Goal: Information Seeking & Learning: Learn about a topic

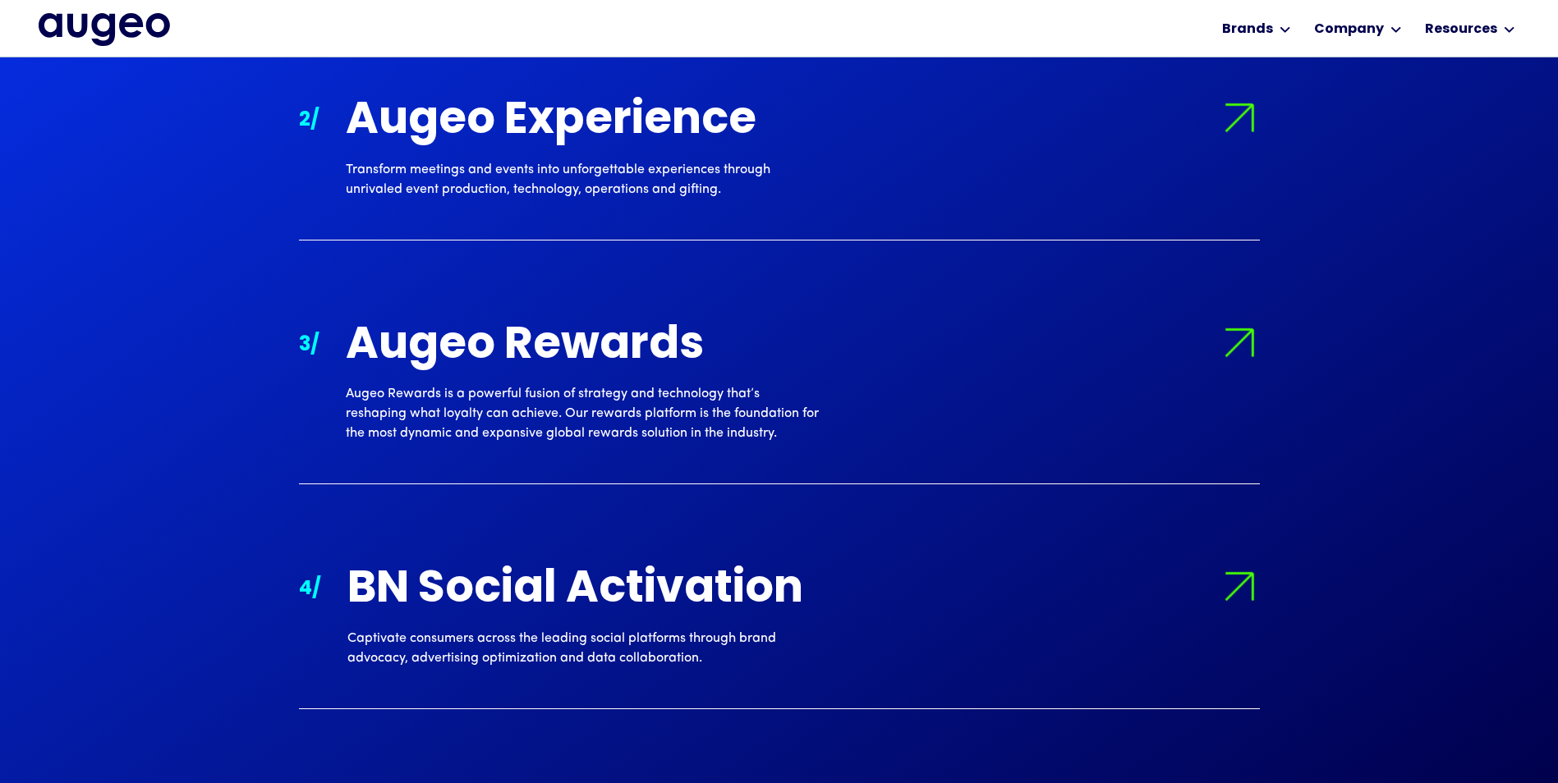
scroll to position [677, 0]
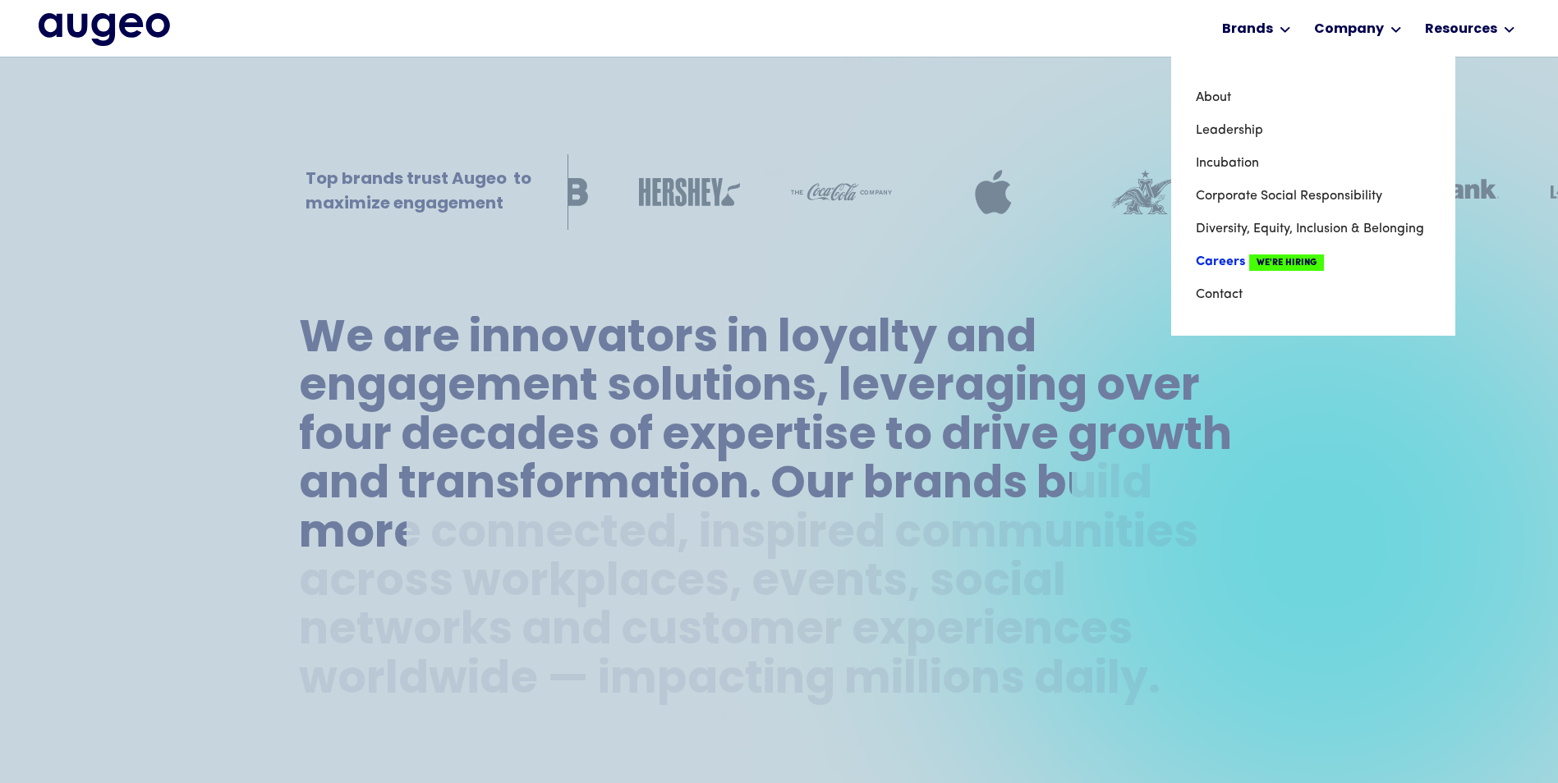
click at [1225, 264] on link "Careers We're Hiring" at bounding box center [1313, 262] width 235 height 33
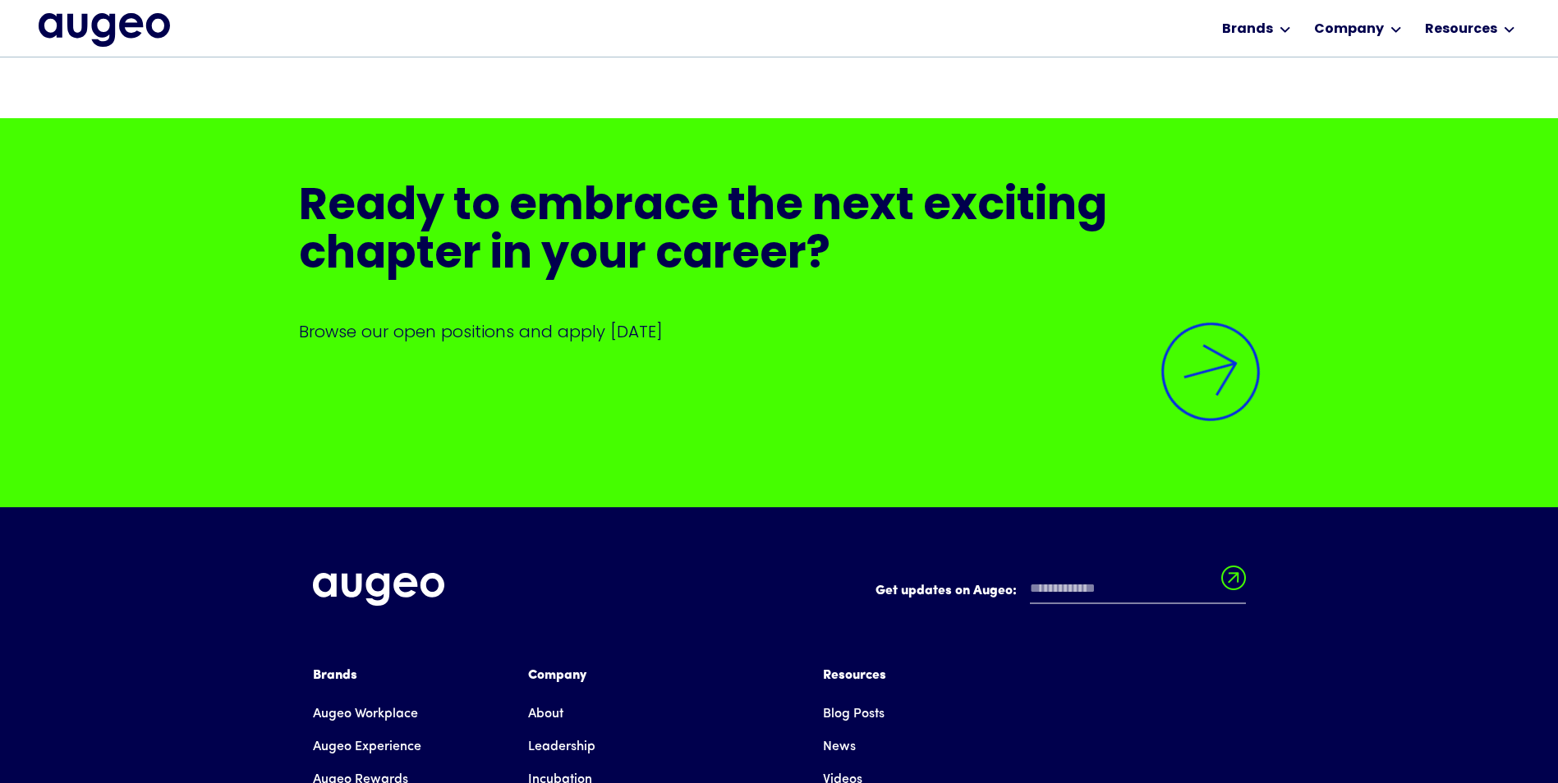
click at [1223, 439] on img at bounding box center [1210, 372] width 135 height 135
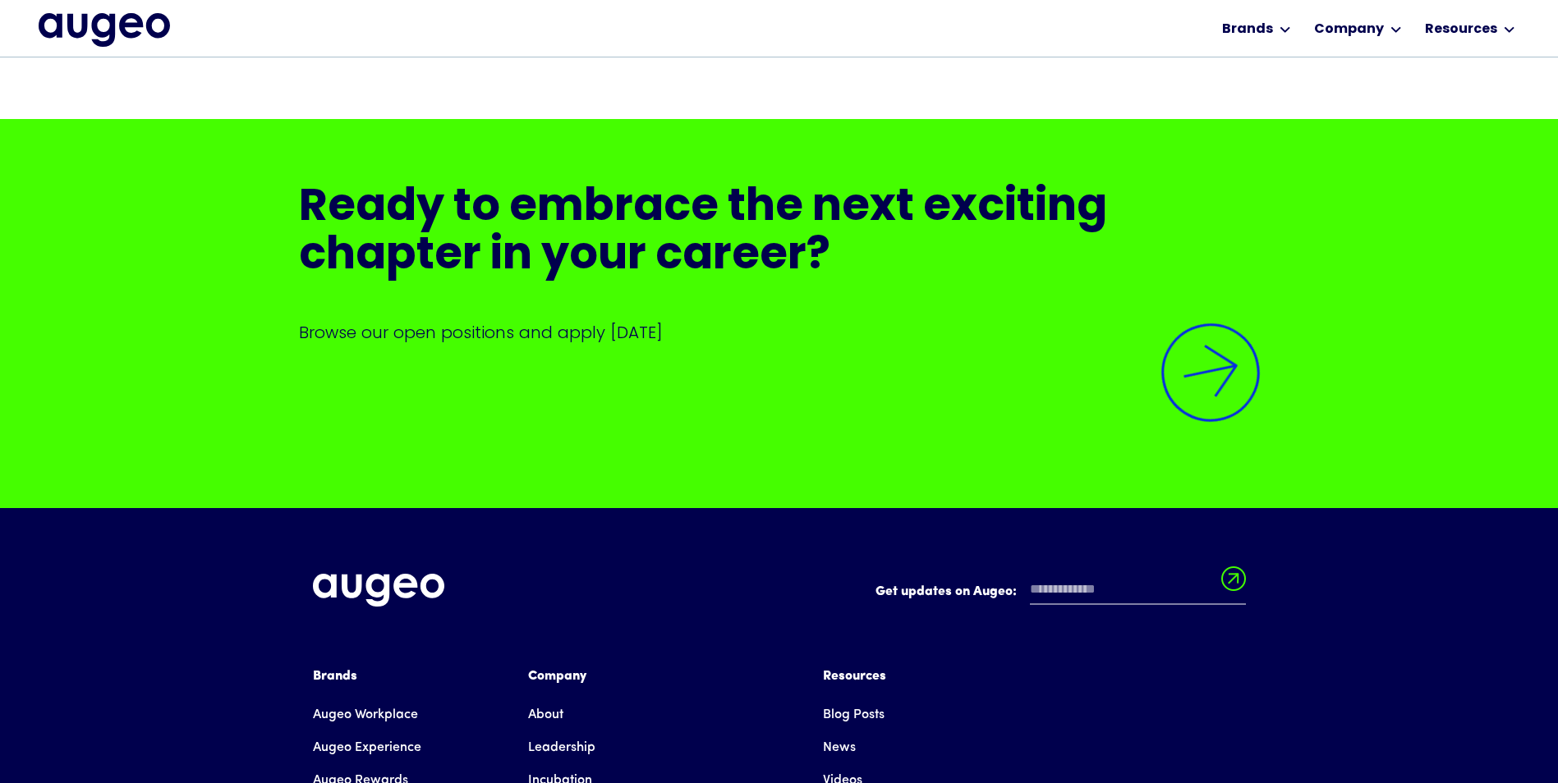
scroll to position [4033, 0]
